Goal: Obtain resource: Obtain resource

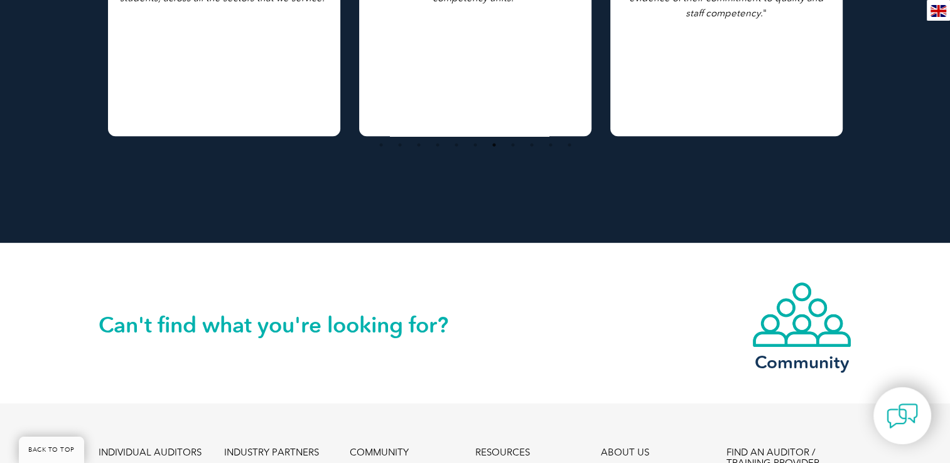
scroll to position [1413, 0]
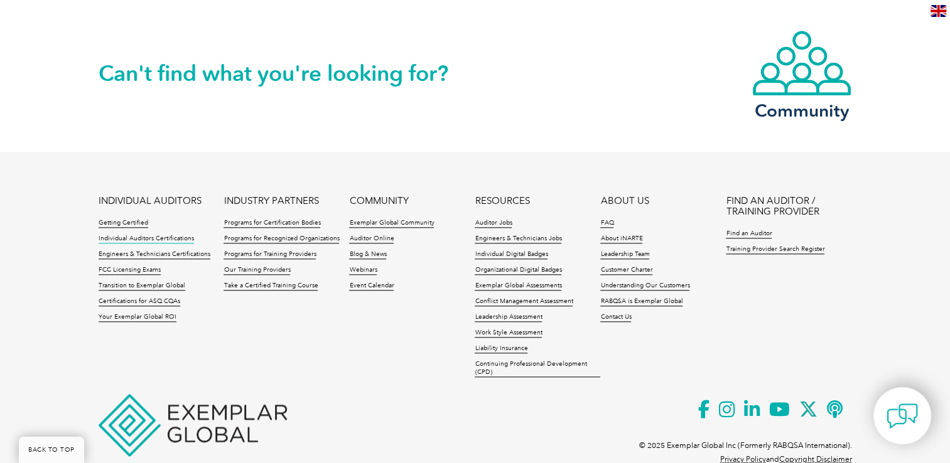
click at [129, 235] on link "Individual Auditors Certifications" at bounding box center [146, 239] width 95 height 9
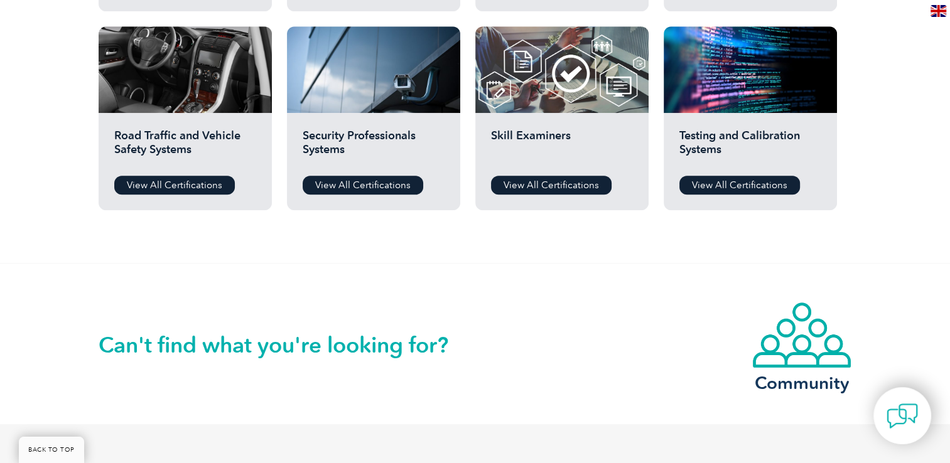
scroll to position [1155, 0]
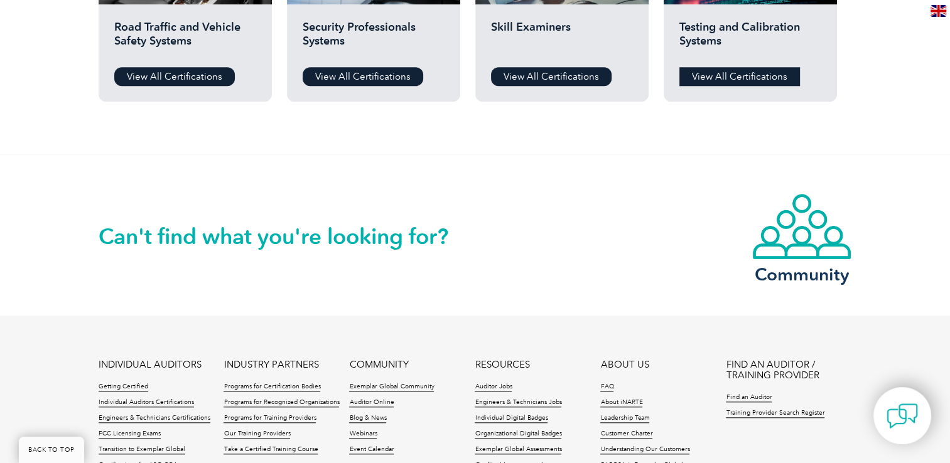
click at [731, 77] on link "View All Certifications" at bounding box center [739, 76] width 121 height 19
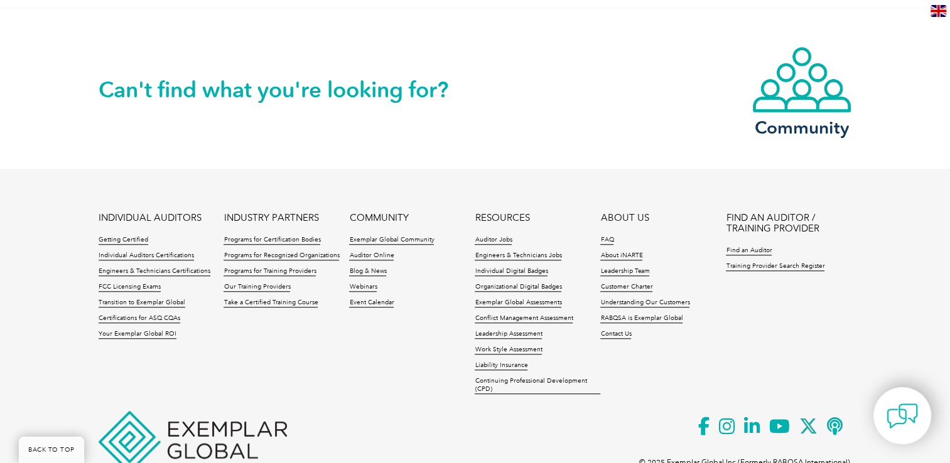
scroll to position [1120, 0]
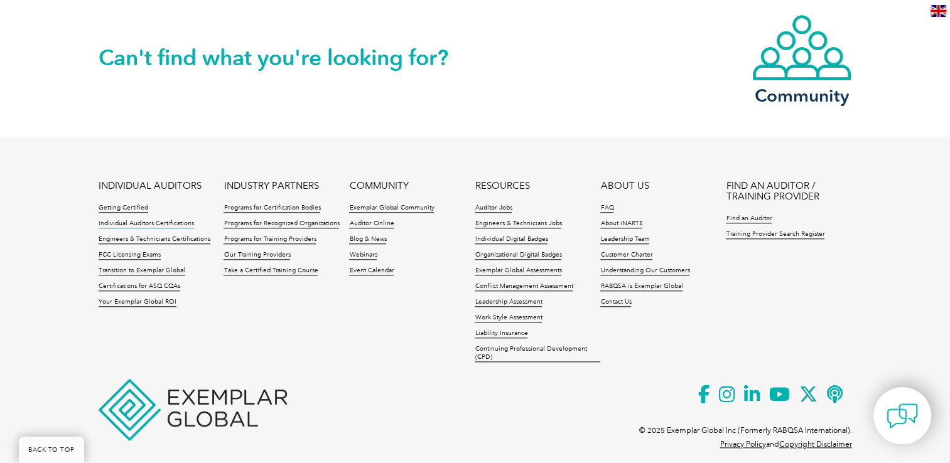
click at [167, 220] on link "Individual Auditors Certifications" at bounding box center [146, 224] width 95 height 9
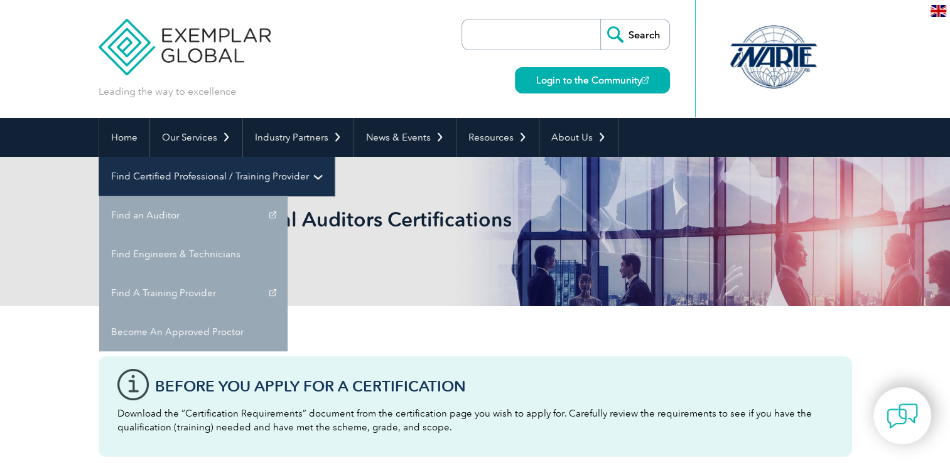
click at [334, 157] on link "Find Certified Professional / Training Provider" at bounding box center [216, 176] width 235 height 39
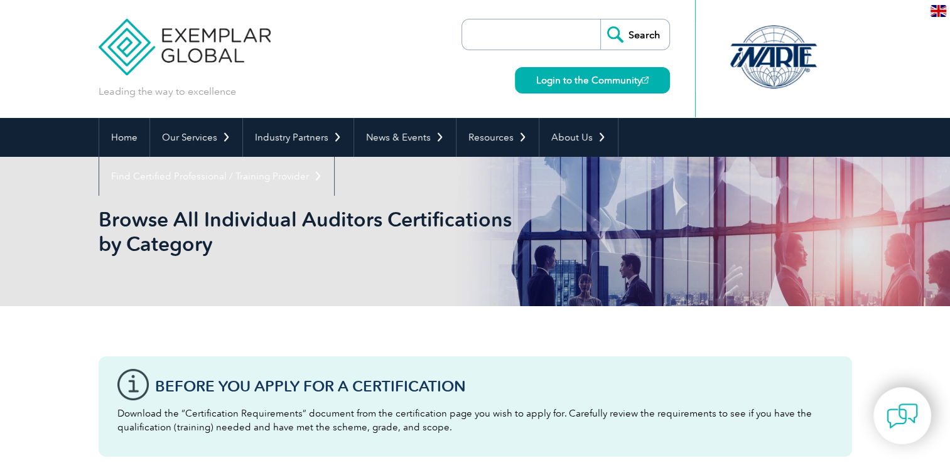
click at [828, 179] on div "Browse All Individual Auditors Certifications by Category" at bounding box center [475, 231] width 753 height 149
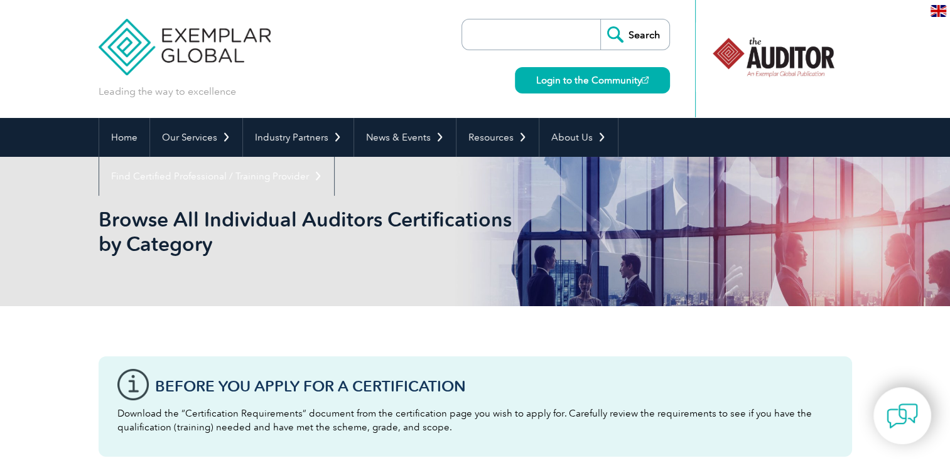
scroll to position [405, 0]
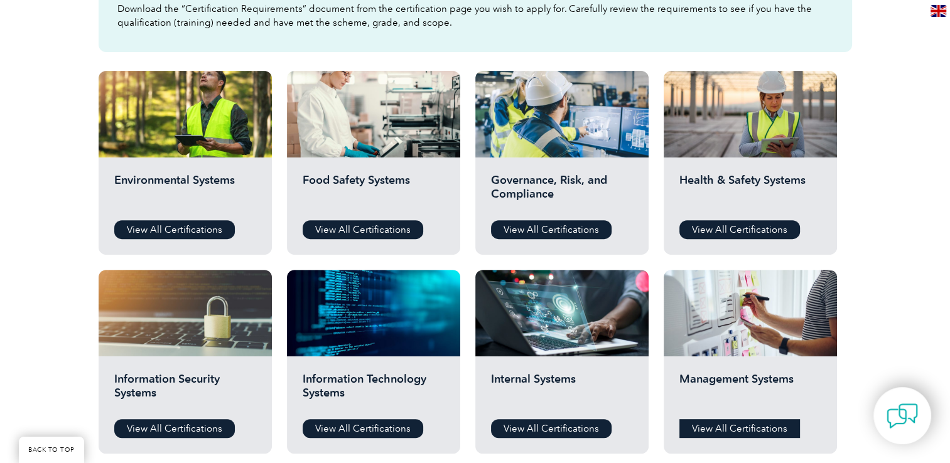
click at [718, 424] on link "View All Certifications" at bounding box center [739, 428] width 121 height 19
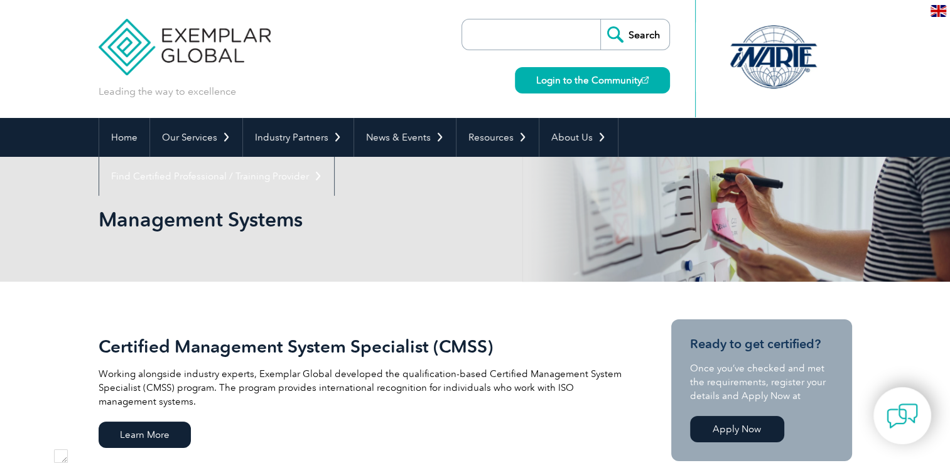
scroll to position [405, 0]
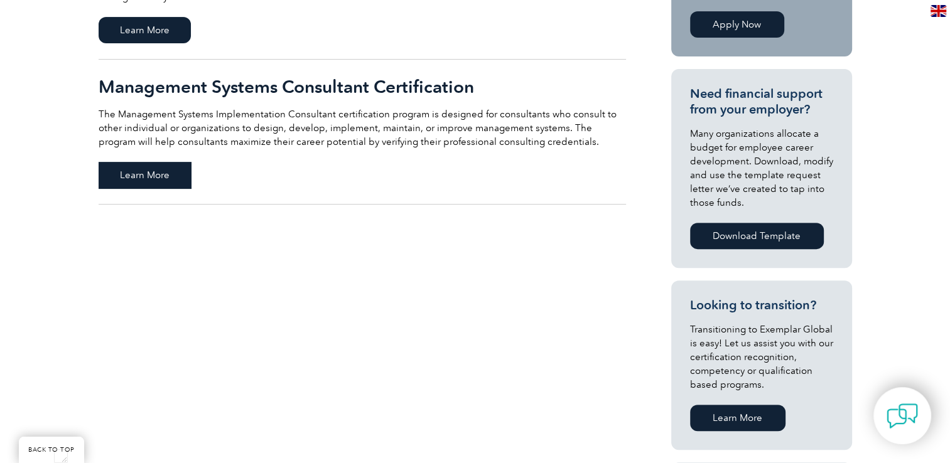
click at [154, 178] on span "Learn More" at bounding box center [145, 175] width 92 height 26
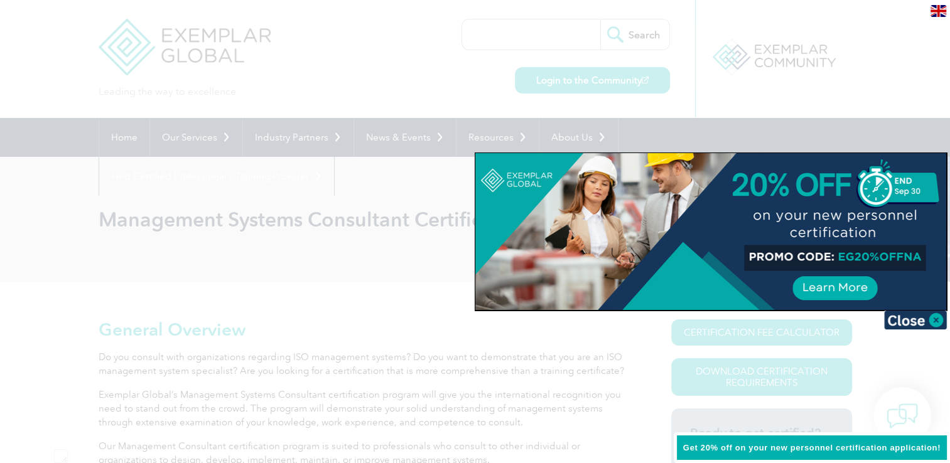
click at [887, 378] on div at bounding box center [475, 231] width 950 height 463
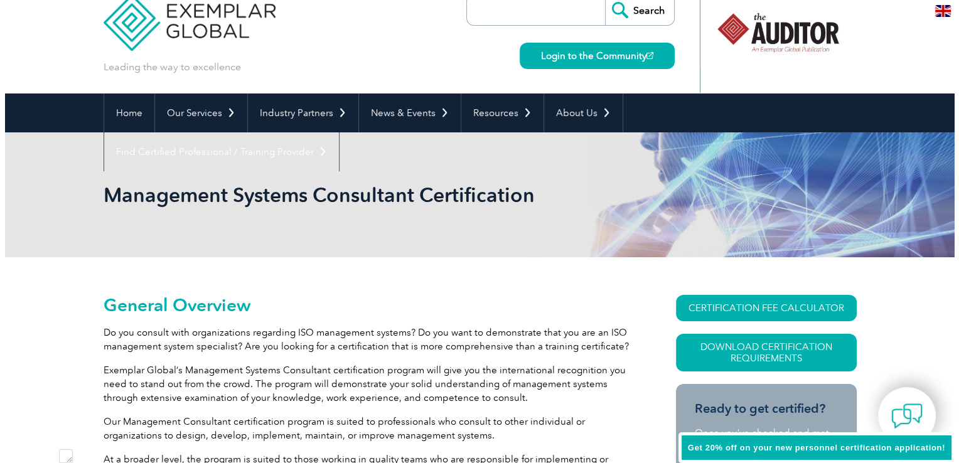
scroll to position [25, 0]
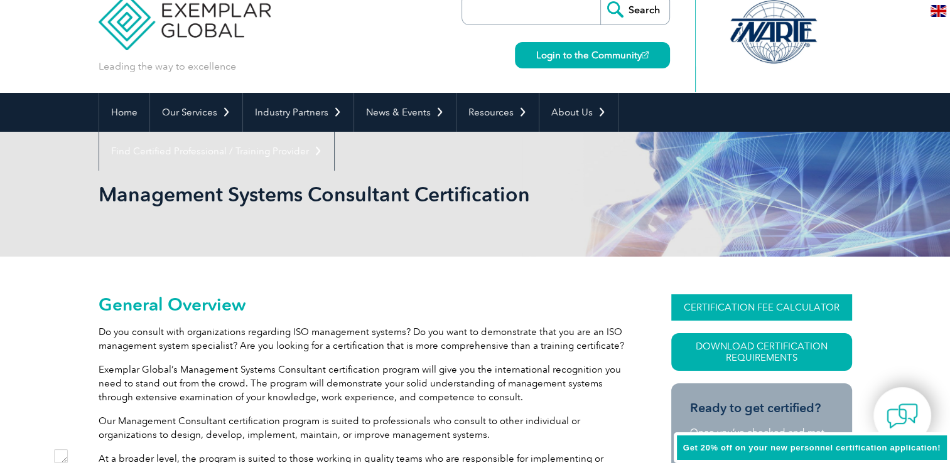
click at [752, 309] on link "CERTIFICATION FEE CALCULATOR" at bounding box center [761, 307] width 181 height 26
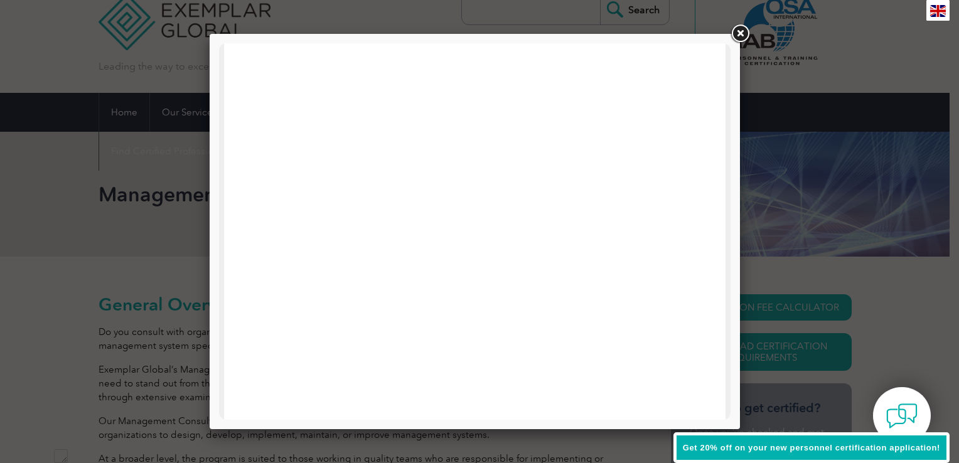
scroll to position [599, 0]
click at [743, 30] on link at bounding box center [740, 34] width 23 height 23
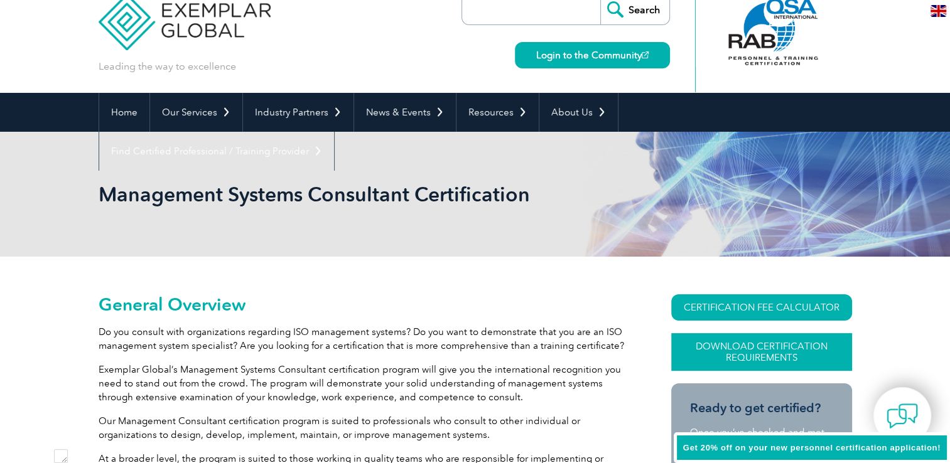
click at [737, 351] on link "Download Certification Requirements" at bounding box center [761, 352] width 181 height 38
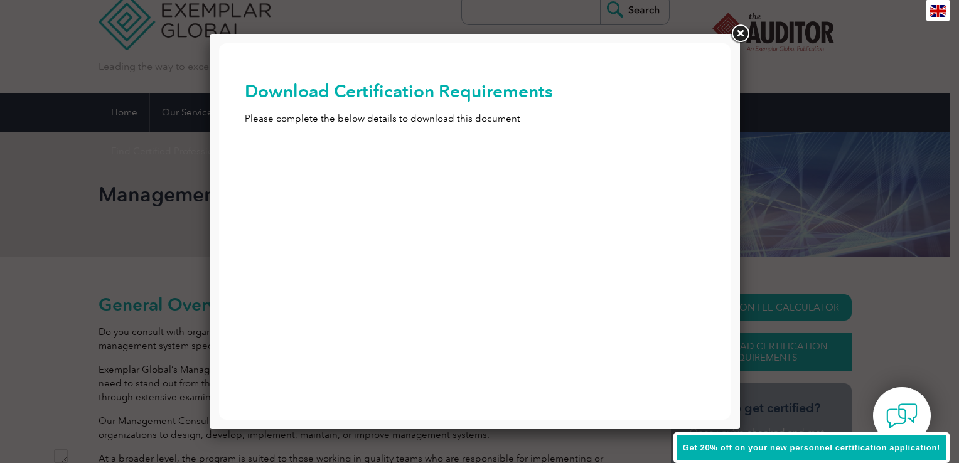
scroll to position [0, 0]
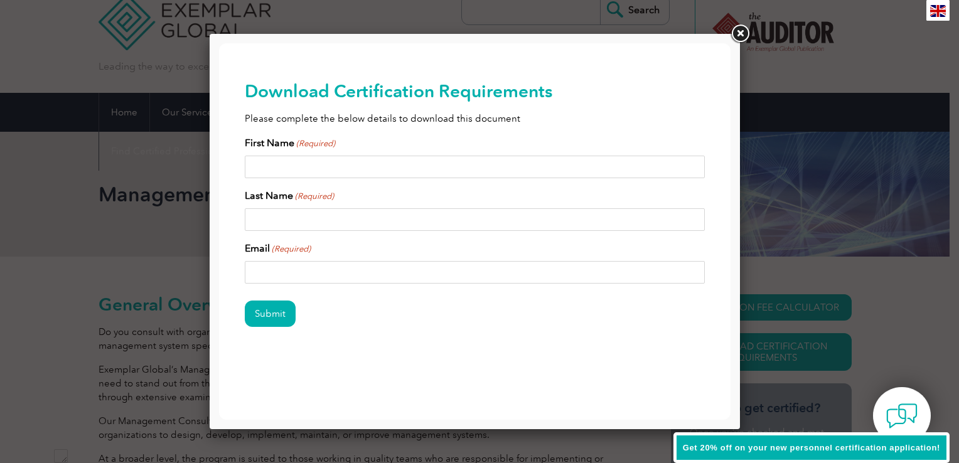
click at [333, 173] on input "First Name (Required)" at bounding box center [475, 167] width 461 height 23
type input "smail"
type input "lanez"
type input "lanezsmail8@gmail.com"
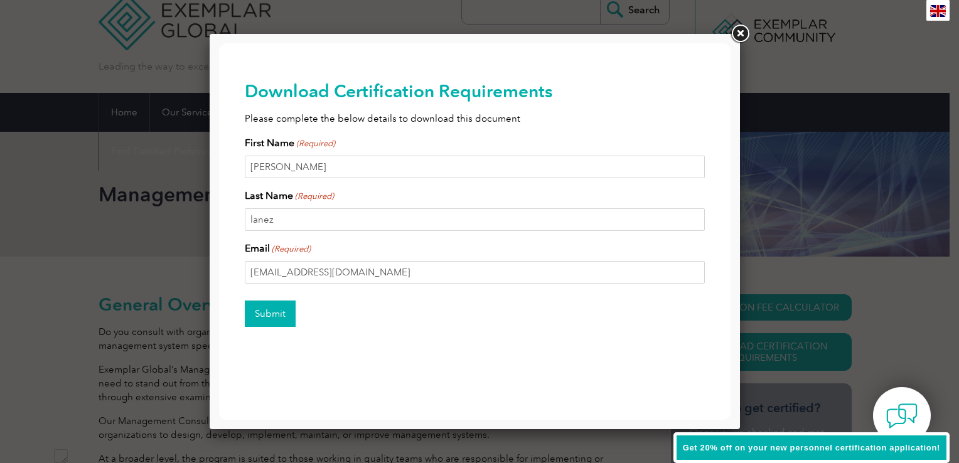
click at [275, 316] on input "Submit" at bounding box center [270, 314] width 51 height 26
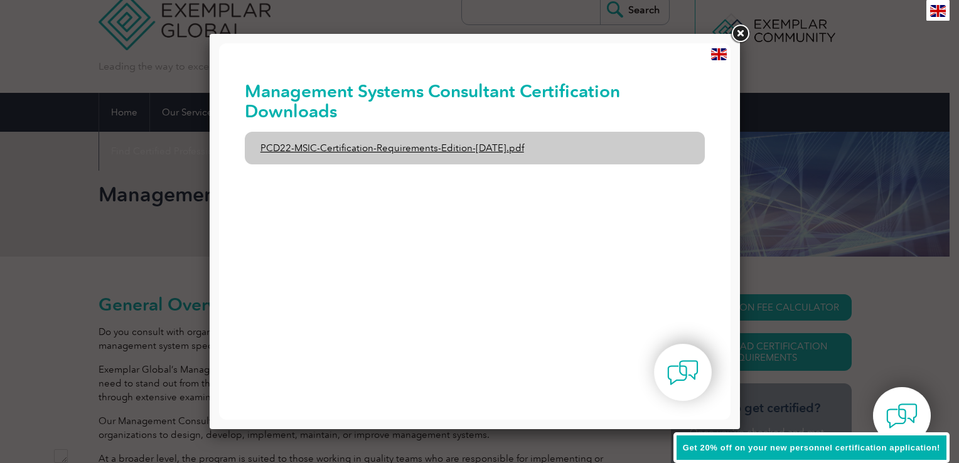
click at [572, 150] on link "PCD22-MSIC-Certification-Requirements-Edition-3-July-2021.pdf" at bounding box center [475, 148] width 461 height 33
click at [665, 154] on link "PCD22-MSIC-Certification-Requirements-Edition-3-July-2021.pdf" at bounding box center [475, 148] width 461 height 33
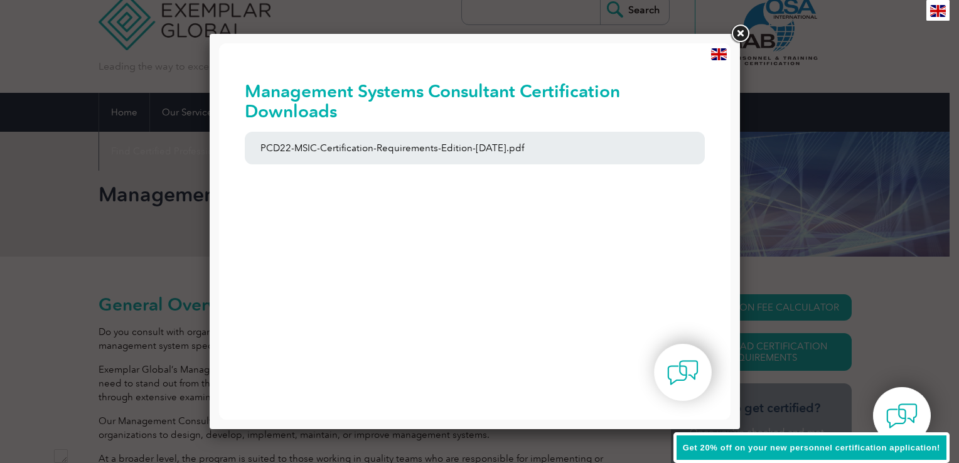
click at [736, 31] on link at bounding box center [740, 34] width 23 height 23
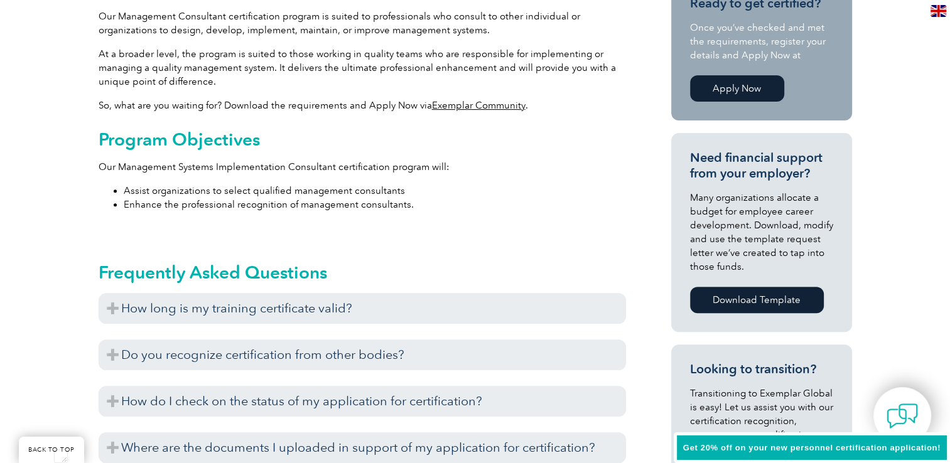
scroll to position [835, 0]
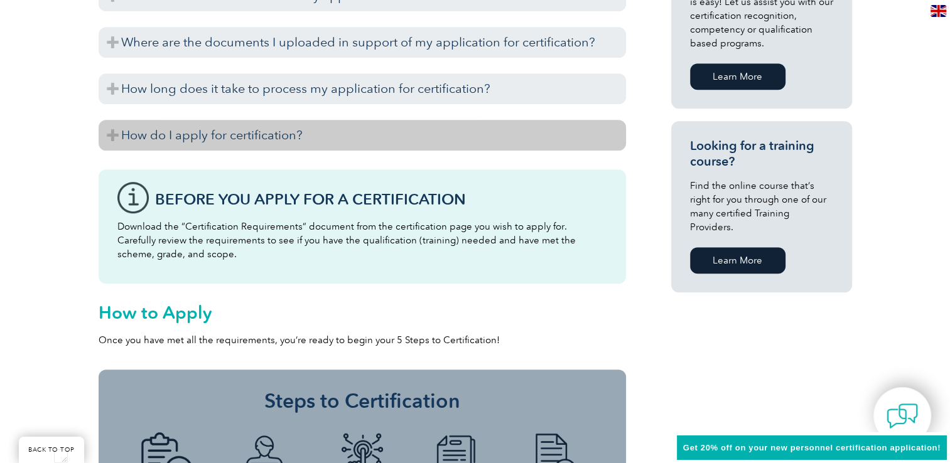
click at [228, 133] on h3 "How do I apply for certification?" at bounding box center [362, 135] width 527 height 31
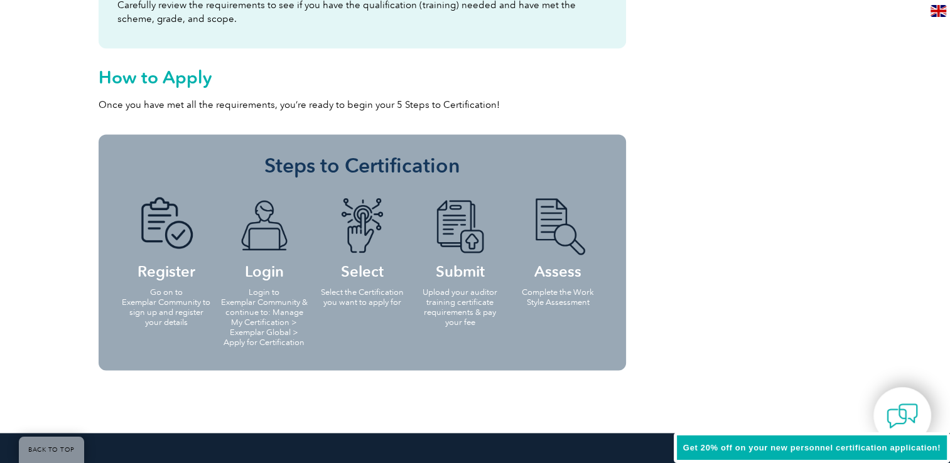
scroll to position [2051, 0]
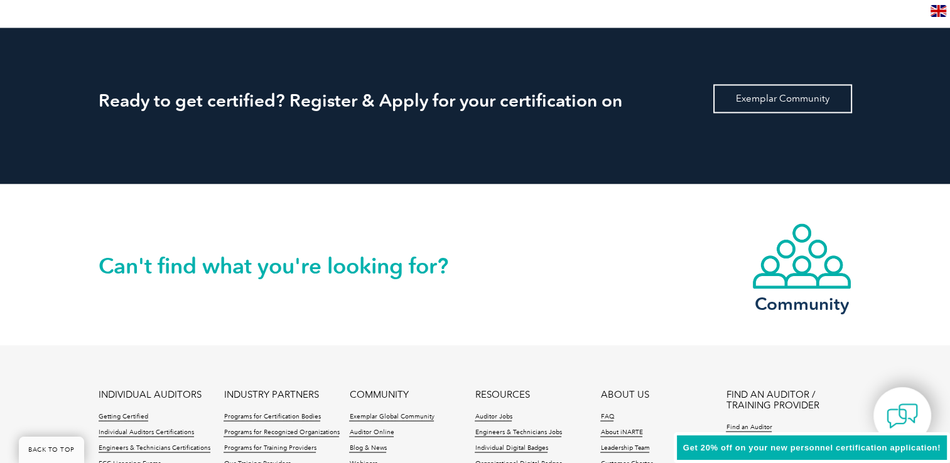
click at [744, 96] on link "Exemplar Community" at bounding box center [782, 98] width 139 height 29
